Goal: Find specific page/section: Find specific page/section

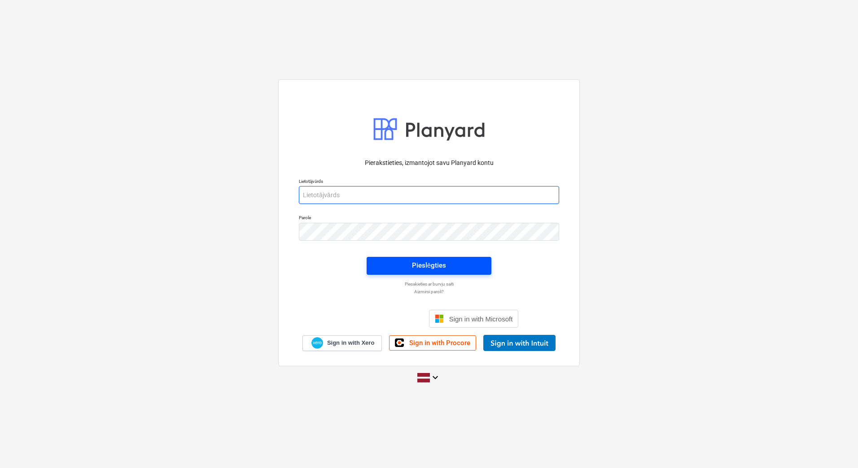
type input "[EMAIL_ADDRESS][DOMAIN_NAME]"
click at [442, 264] on div "Pieslēgties" at bounding box center [429, 266] width 34 height 12
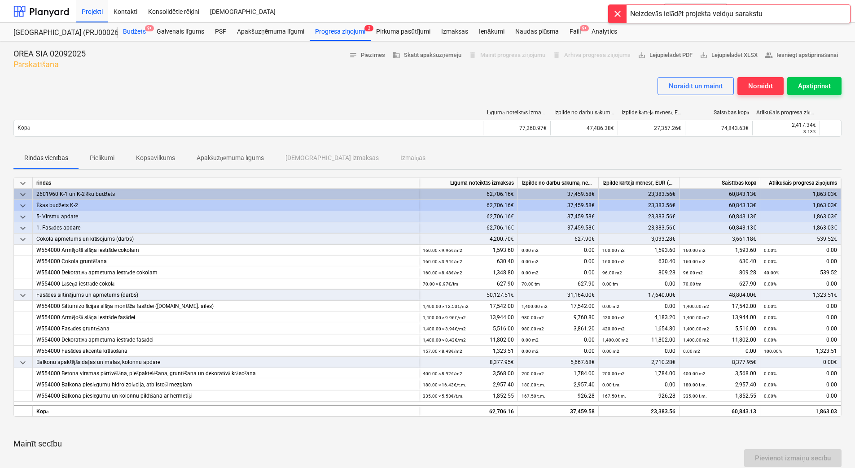
click at [132, 29] on div "Budžets 9+" at bounding box center [135, 32] width 34 height 18
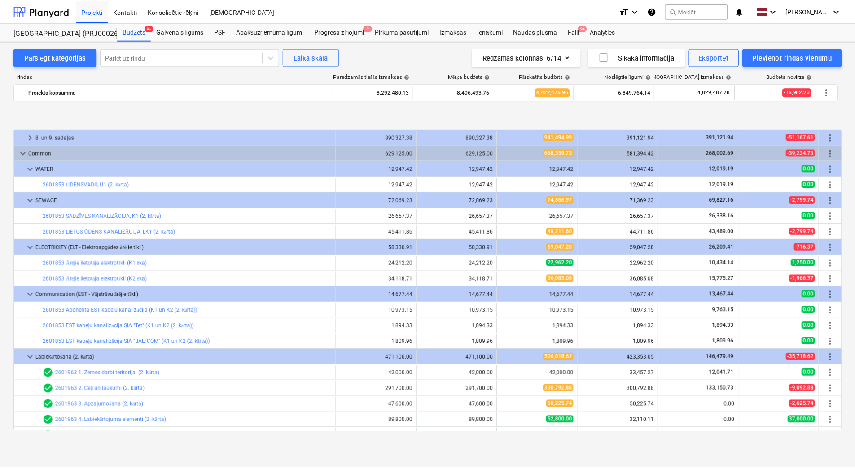
scroll to position [1196, 0]
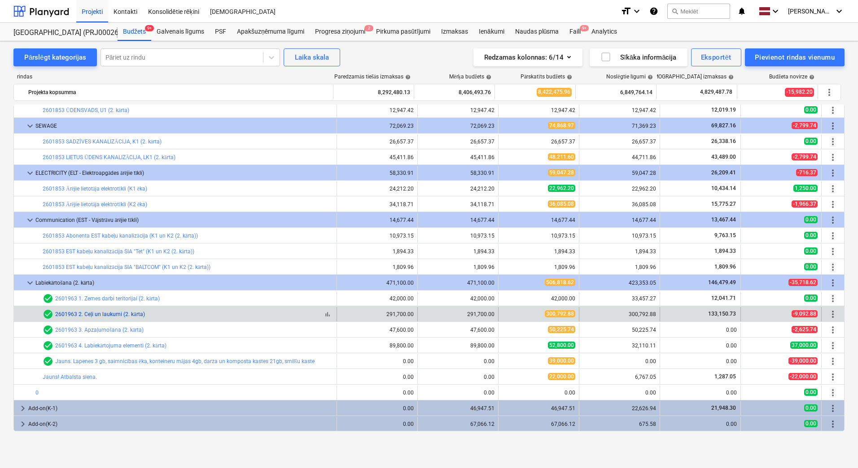
click at [116, 315] on link "2601963 2. Ceļi un laukumi (2. kārta)" at bounding box center [100, 314] width 90 height 6
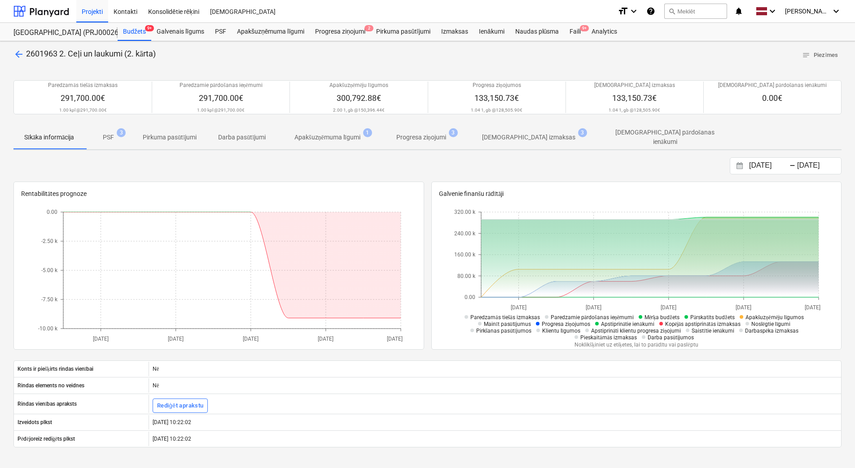
click at [324, 138] on p "Apakšuzņēmuma līgumi" at bounding box center [327, 137] width 66 height 9
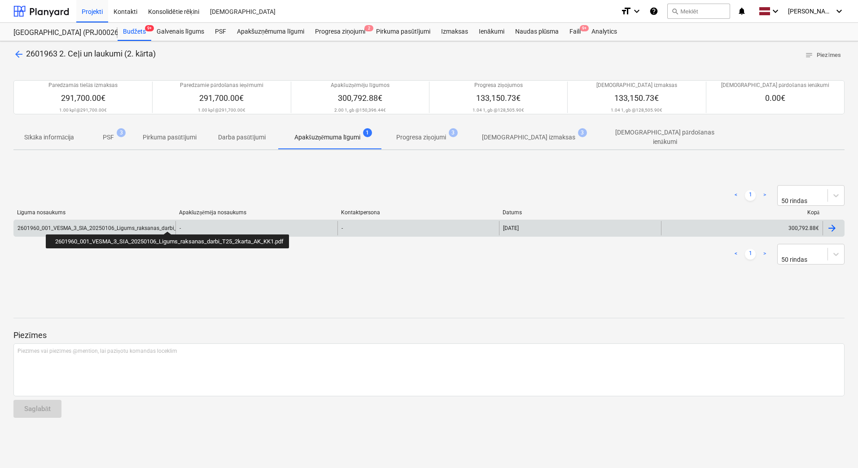
click at [167, 225] on div "2601960_001_VESMA_3_SIA_20250106_Ligums_raksanas_darbi_T25_2karta_AK_KK1.pdf" at bounding box center [126, 228] width 218 height 6
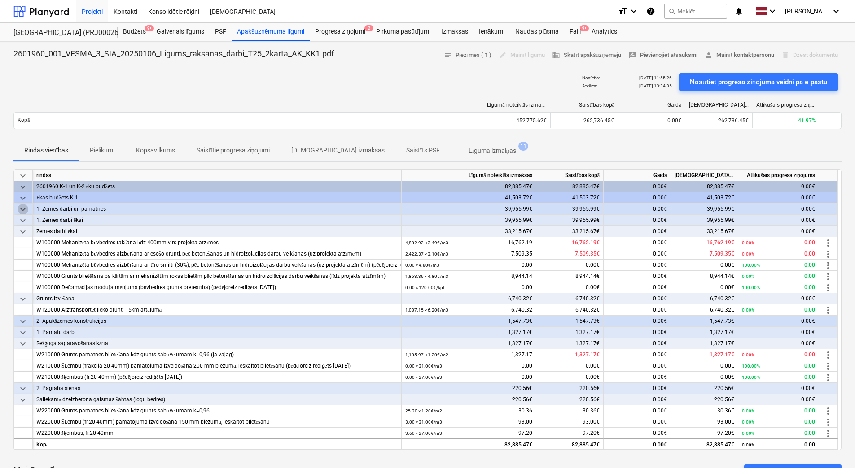
click at [23, 207] on span "keyboard_arrow_down" at bounding box center [22, 209] width 11 height 11
